Goal: Check status: Check status

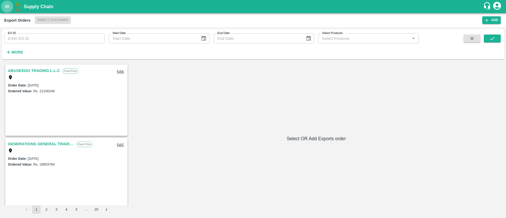
click at [7, 9] on icon "open drawer" at bounding box center [7, 7] width 6 height 6
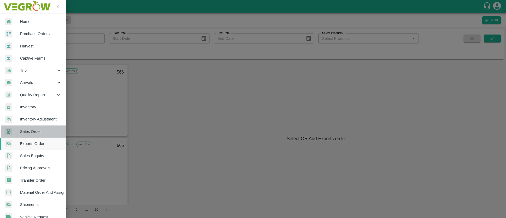
click at [37, 133] on span "Sales Order" at bounding box center [41, 132] width 42 height 6
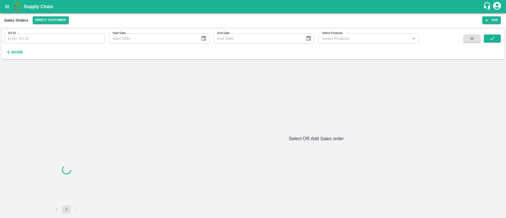
click at [46, 36] on input "SO ID" at bounding box center [54, 38] width 100 height 10
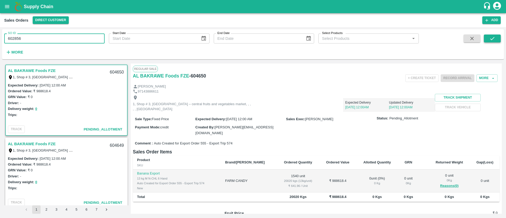
type input "602856"
click at [493, 39] on icon "submit" at bounding box center [492, 39] width 6 height 6
